Goal: Task Accomplishment & Management: Use online tool/utility

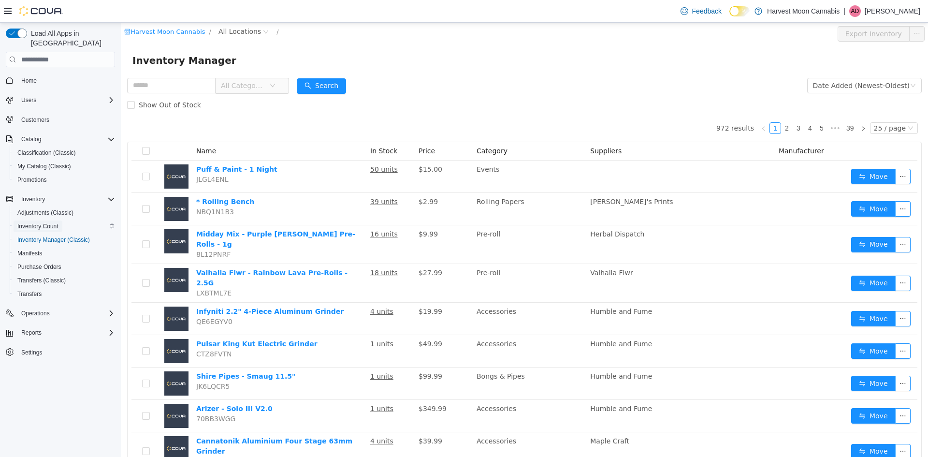
click at [48, 222] on span "Inventory Count" at bounding box center [37, 226] width 41 height 8
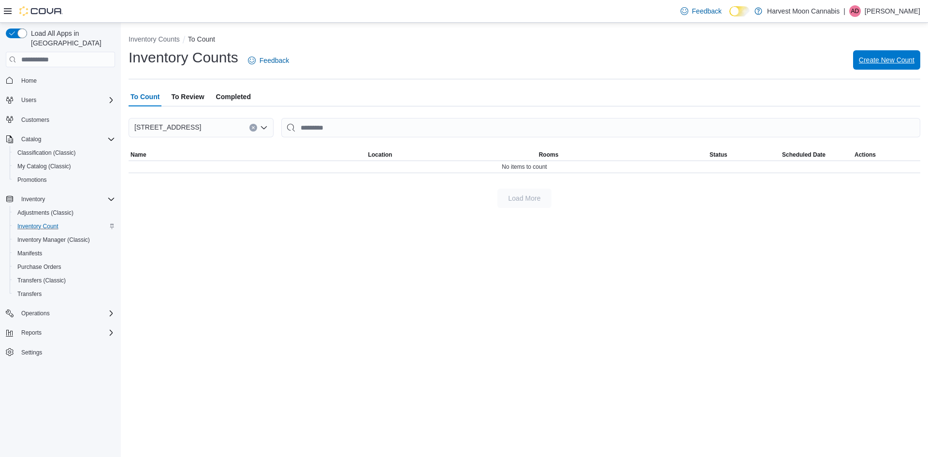
click at [896, 56] on span "Create New Count" at bounding box center [887, 59] width 56 height 19
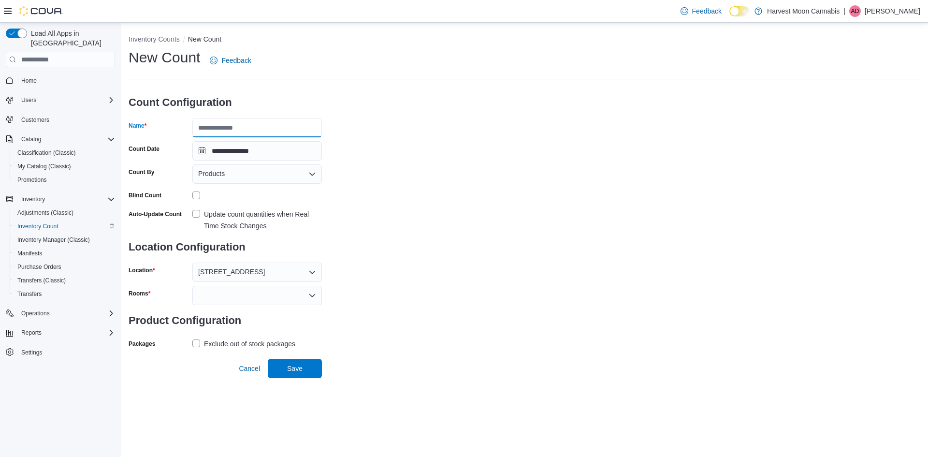
click at [289, 126] on input "Name" at bounding box center [257, 127] width 130 height 19
type input "*"
type input "*******"
click at [307, 175] on div "Products" at bounding box center [257, 173] width 130 height 19
click at [233, 209] on button "Classifications" at bounding box center [257, 205] width 130 height 14
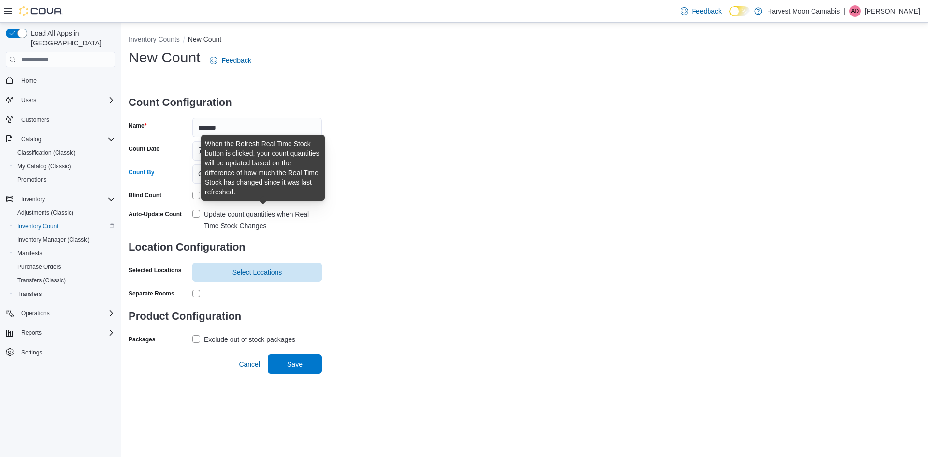
click at [228, 213] on div "Update count quantities when Real Time Stock Changes" at bounding box center [263, 219] width 118 height 23
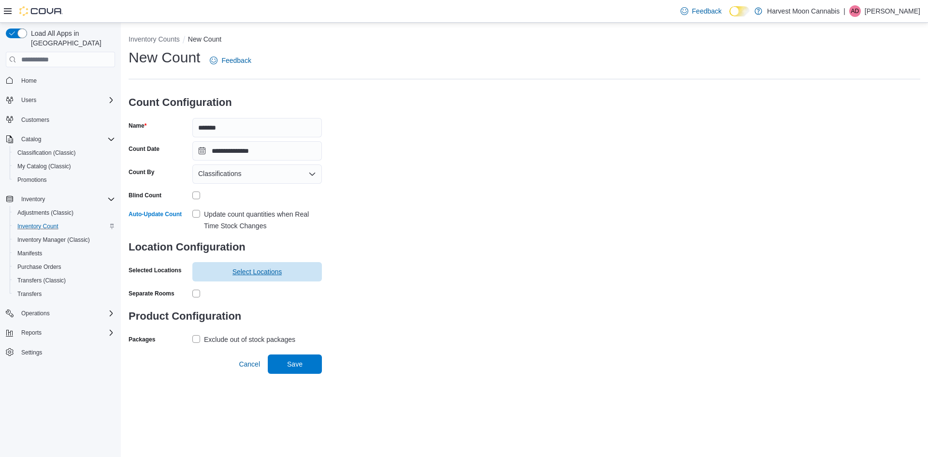
click at [235, 272] on span "Select Locations" at bounding box center [258, 272] width 50 height 10
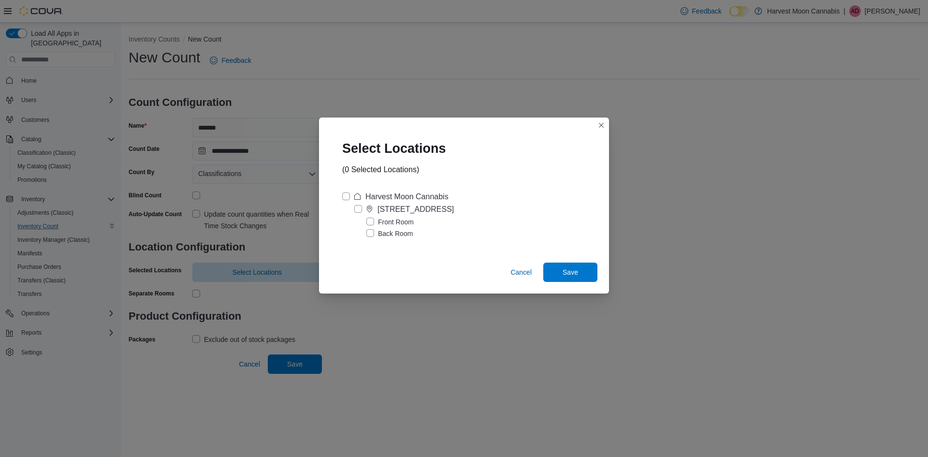
click at [390, 225] on label "Front Room" at bounding box center [389, 222] width 47 height 12
click at [561, 270] on span "Save" at bounding box center [570, 272] width 43 height 19
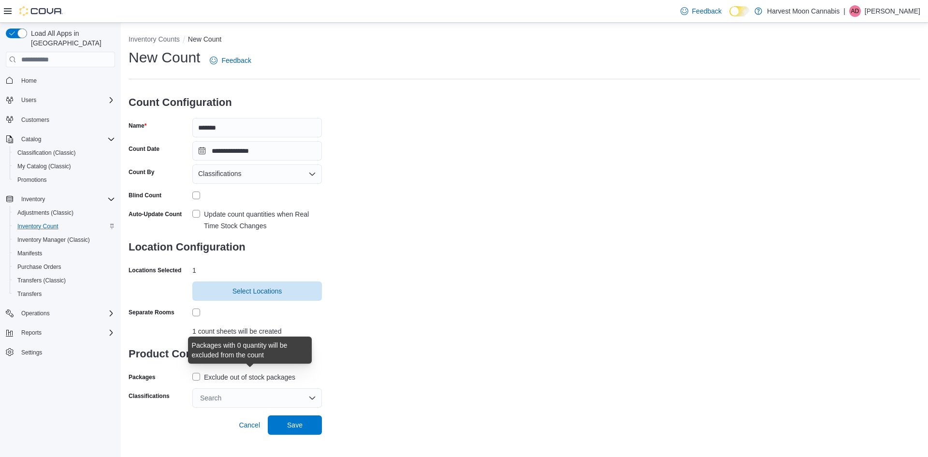
click at [243, 374] on div "Exclude out of stock packages" at bounding box center [249, 377] width 91 height 12
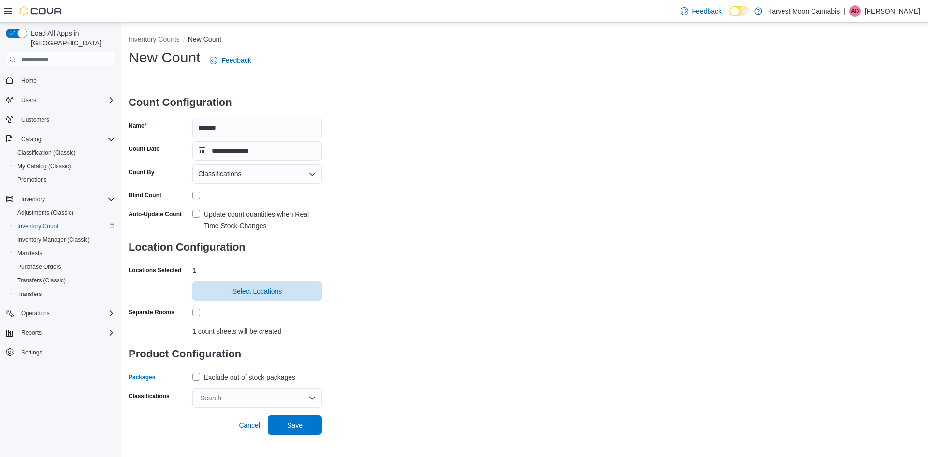
click at [294, 400] on div "Search" at bounding box center [257, 397] width 130 height 19
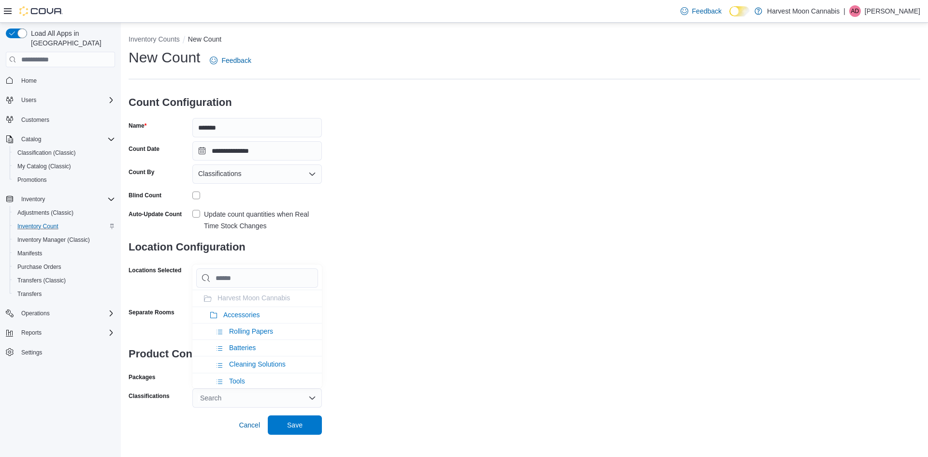
type input "*"
type input "**"
type input "***"
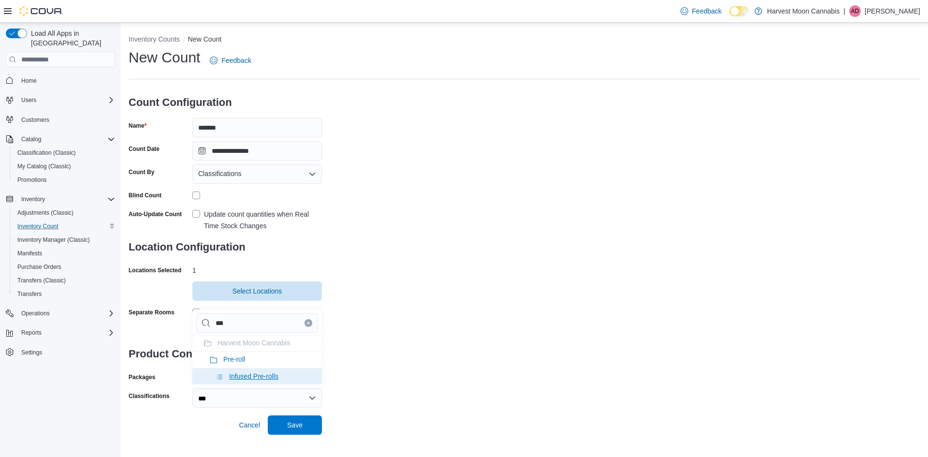
type input "***"
click at [269, 376] on span "Infused Pre-rolls" at bounding box center [253, 376] width 49 height 8
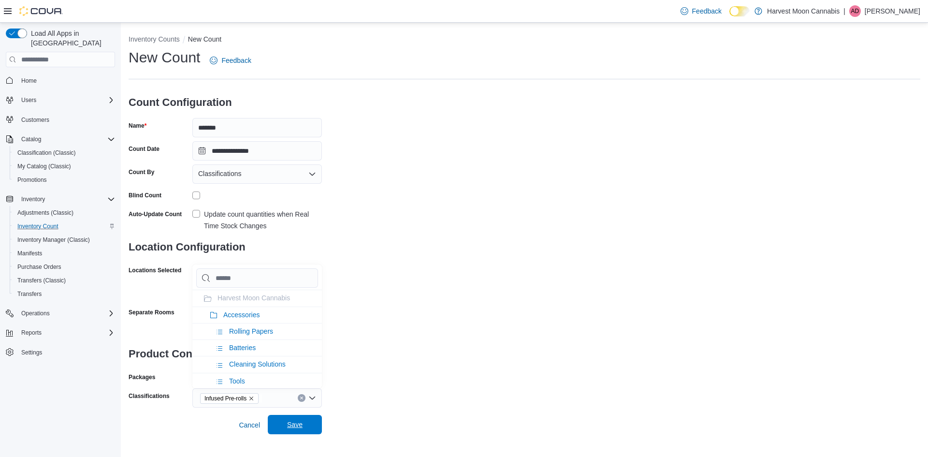
click at [302, 432] on span "Save" at bounding box center [295, 424] width 43 height 19
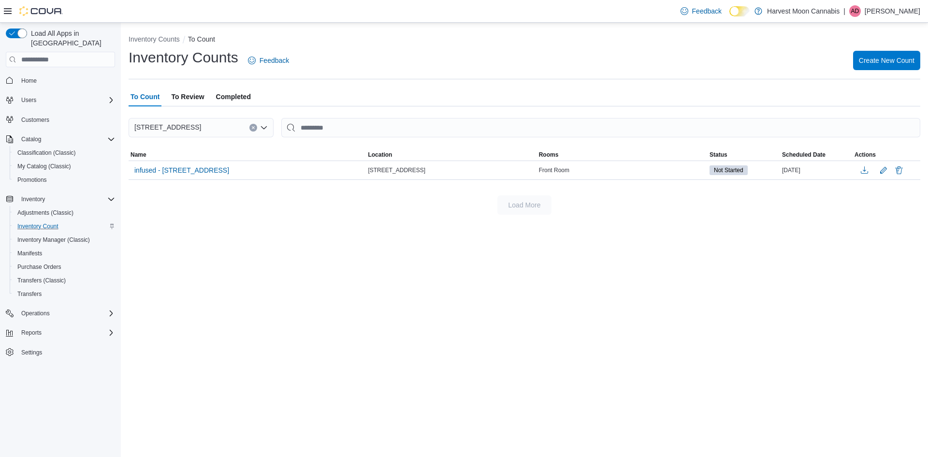
click at [537, 341] on div "Inventory Counts To Count Inventory Counts Feedback Create New Count To Count T…" at bounding box center [524, 240] width 807 height 434
click at [358, 389] on div "Inventory Counts To Count Inventory Counts Feedback Create New Count To Count T…" at bounding box center [524, 240] width 807 height 434
